Goal: Navigation & Orientation: Find specific page/section

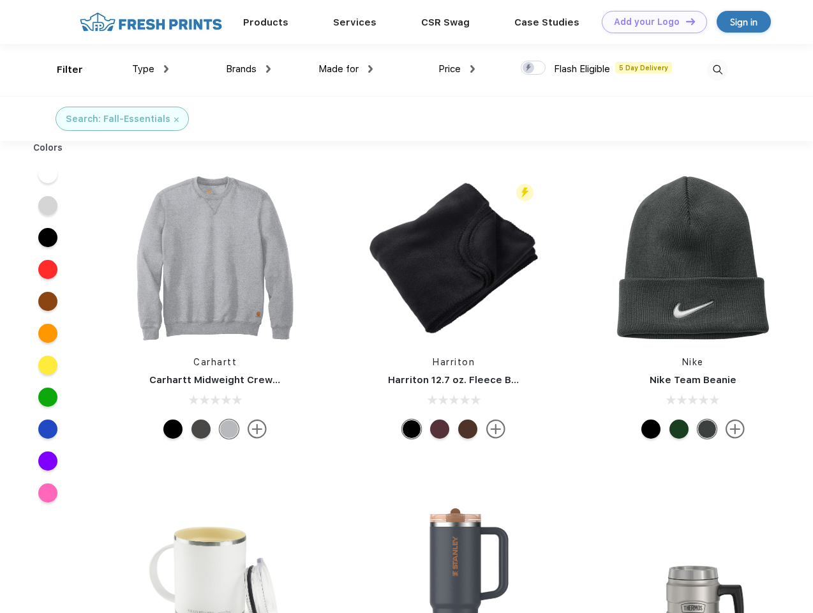
click at [650, 22] on link "Add your Logo Design Tool" at bounding box center [654, 22] width 105 height 22
click at [0, 0] on div "Design Tool" at bounding box center [0, 0] width 0 height 0
click at [685, 21] on link "Add your Logo Design Tool" at bounding box center [654, 22] width 105 height 22
click at [61, 70] on div "Filter" at bounding box center [70, 70] width 26 height 15
click at [151, 69] on span "Type" at bounding box center [143, 68] width 22 height 11
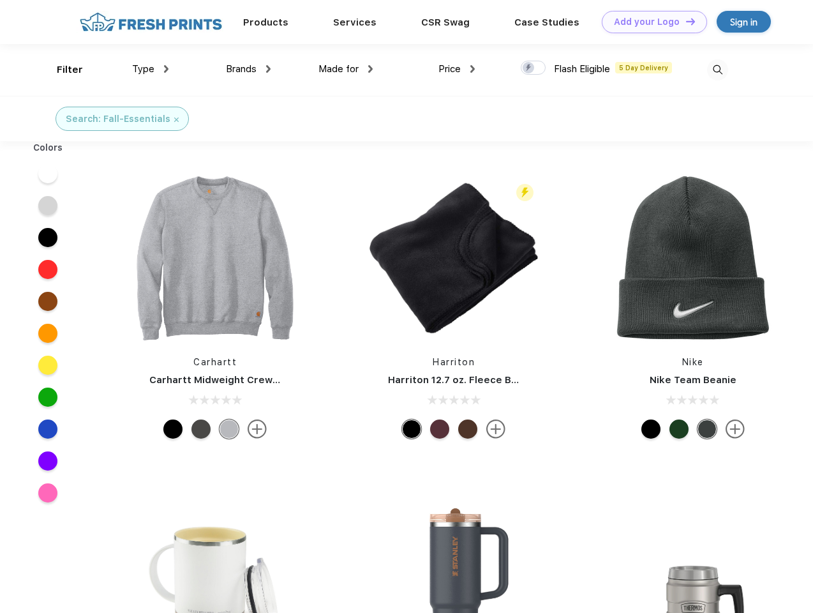
click at [248, 69] on span "Brands" at bounding box center [241, 68] width 31 height 11
click at [346, 69] on span "Made for" at bounding box center [338, 68] width 40 height 11
click at [457, 69] on span "Price" at bounding box center [449, 68] width 22 height 11
click at [534, 68] on div at bounding box center [533, 68] width 25 height 14
click at [529, 68] on input "checkbox" at bounding box center [525, 64] width 8 height 8
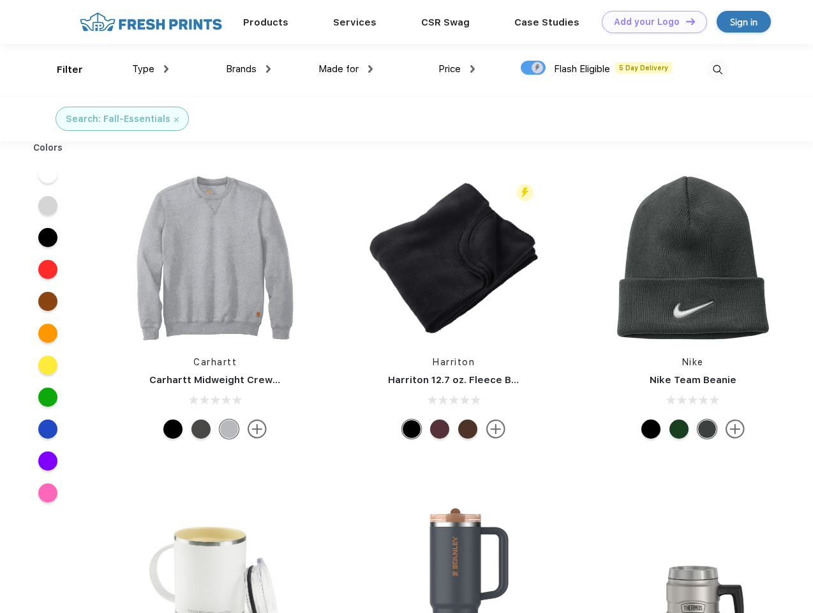
click at [717, 70] on img at bounding box center [717, 69] width 21 height 21
